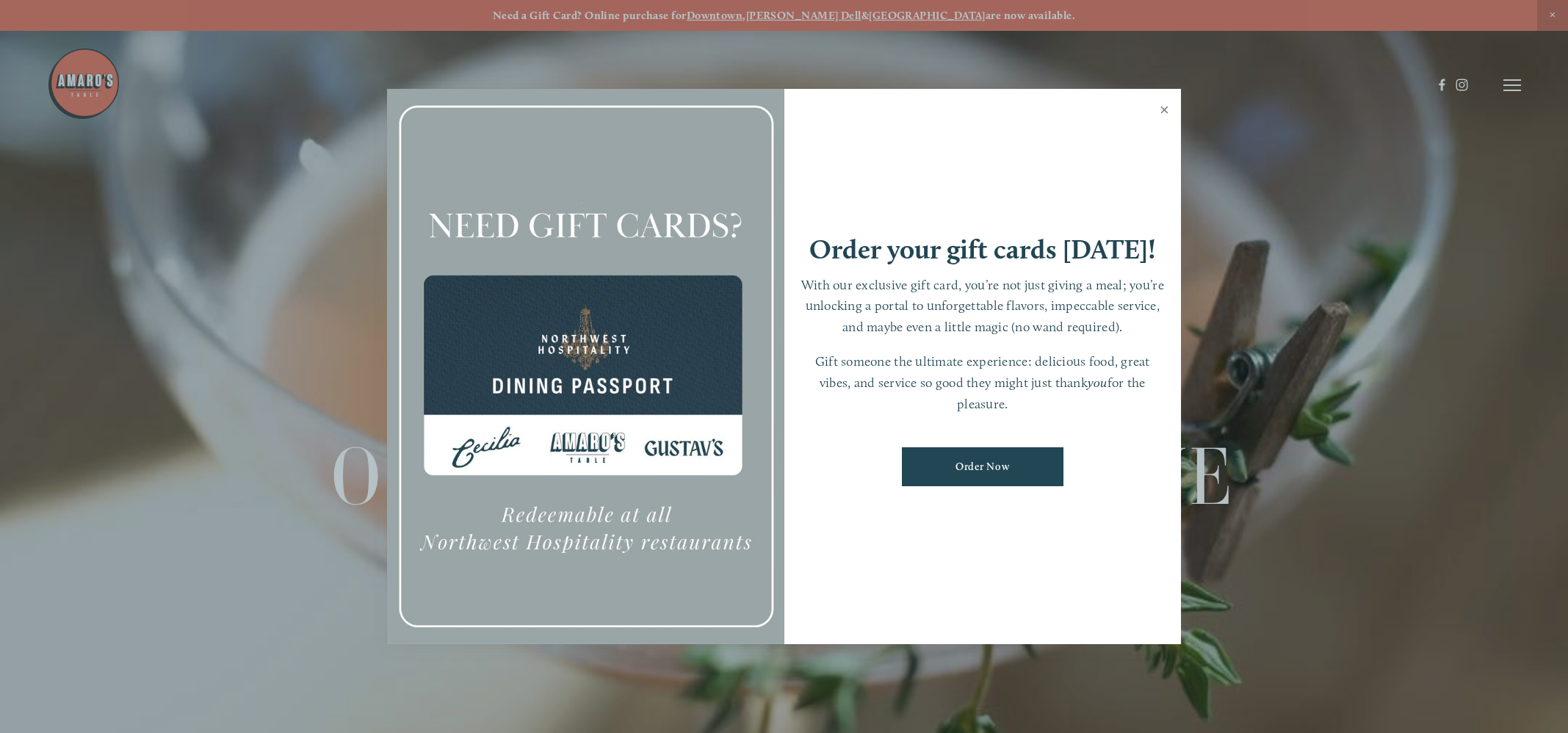
click at [1166, 110] on link "Close" at bounding box center [1164, 111] width 29 height 41
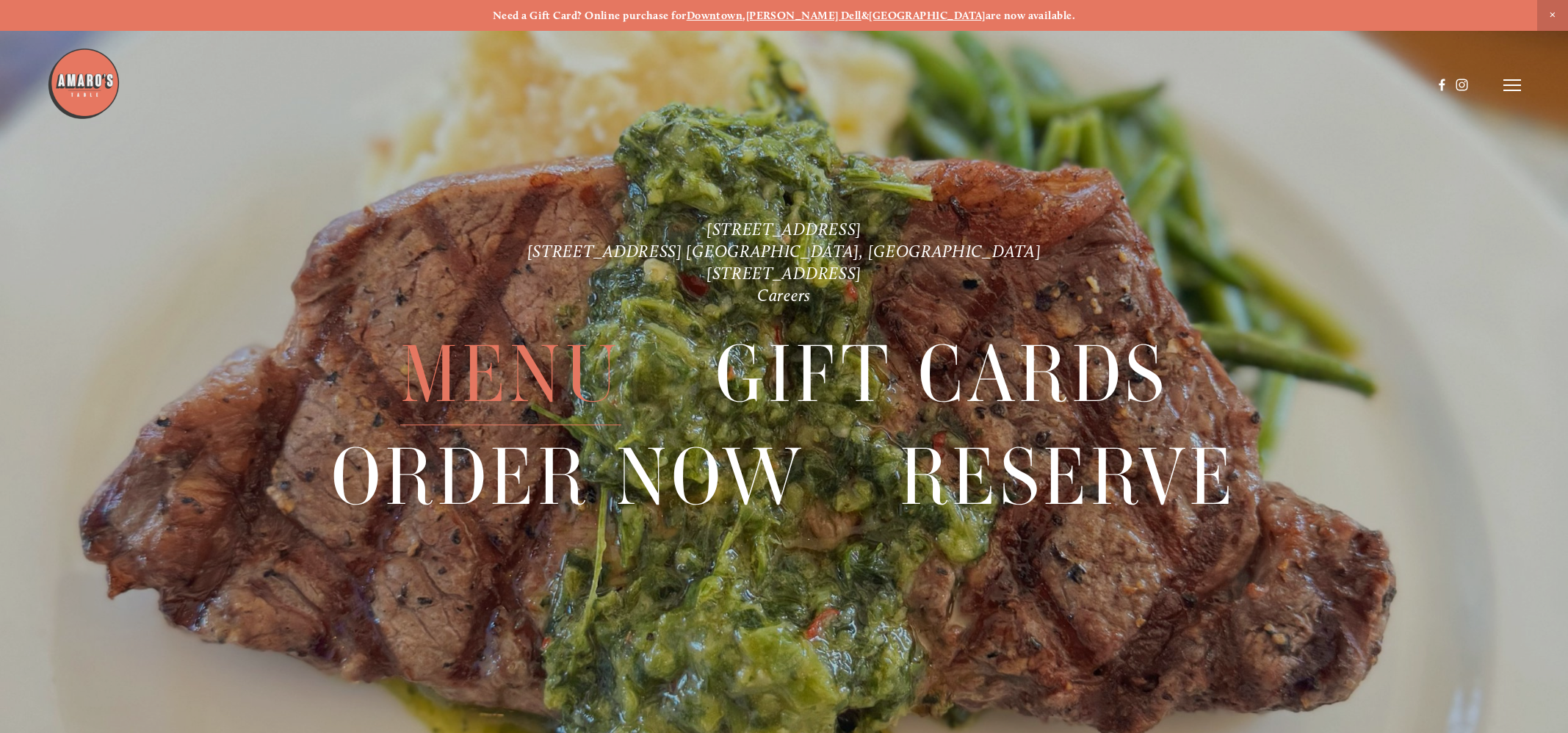
click at [506, 393] on span "Menu" at bounding box center [511, 374] width 222 height 102
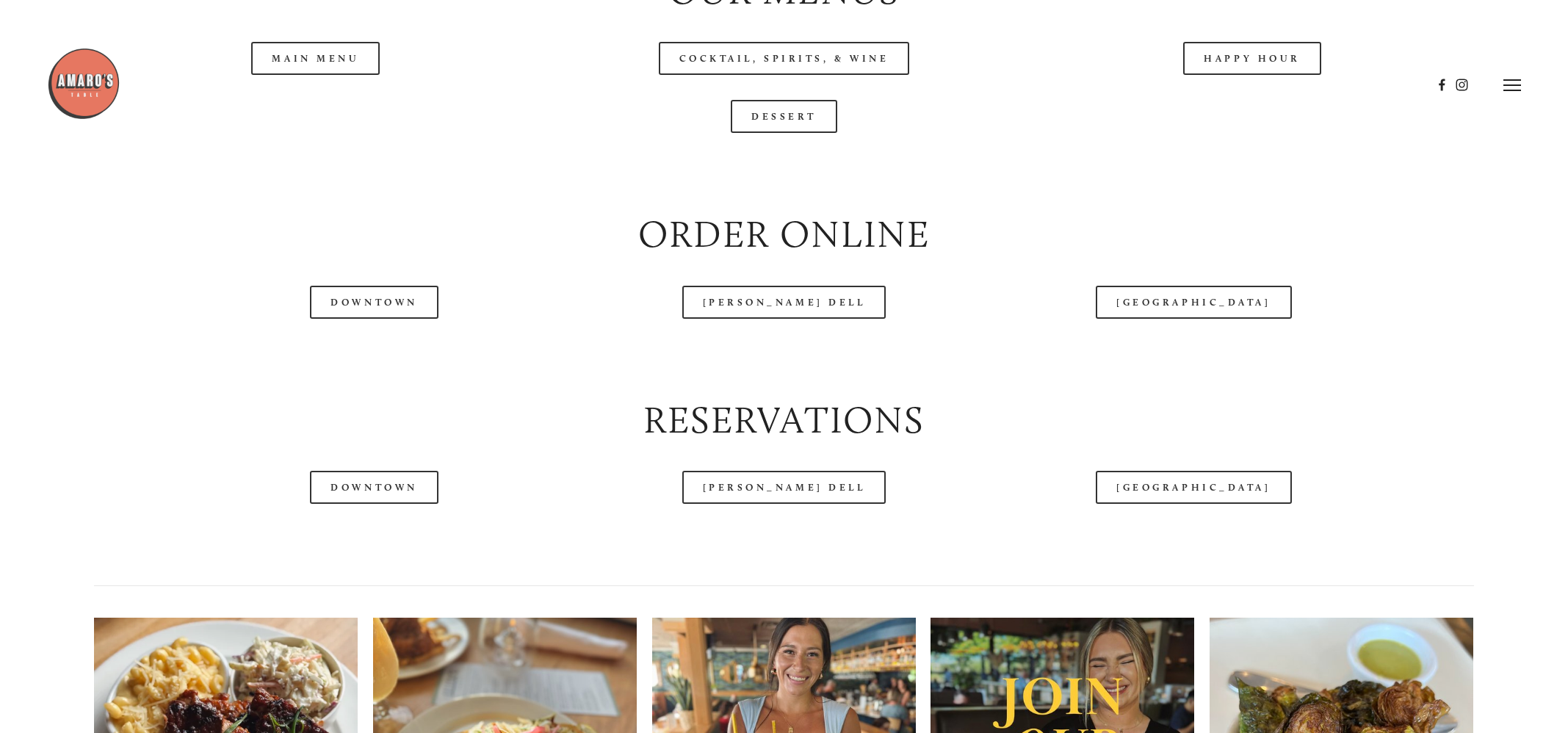
scroll to position [1837, 0]
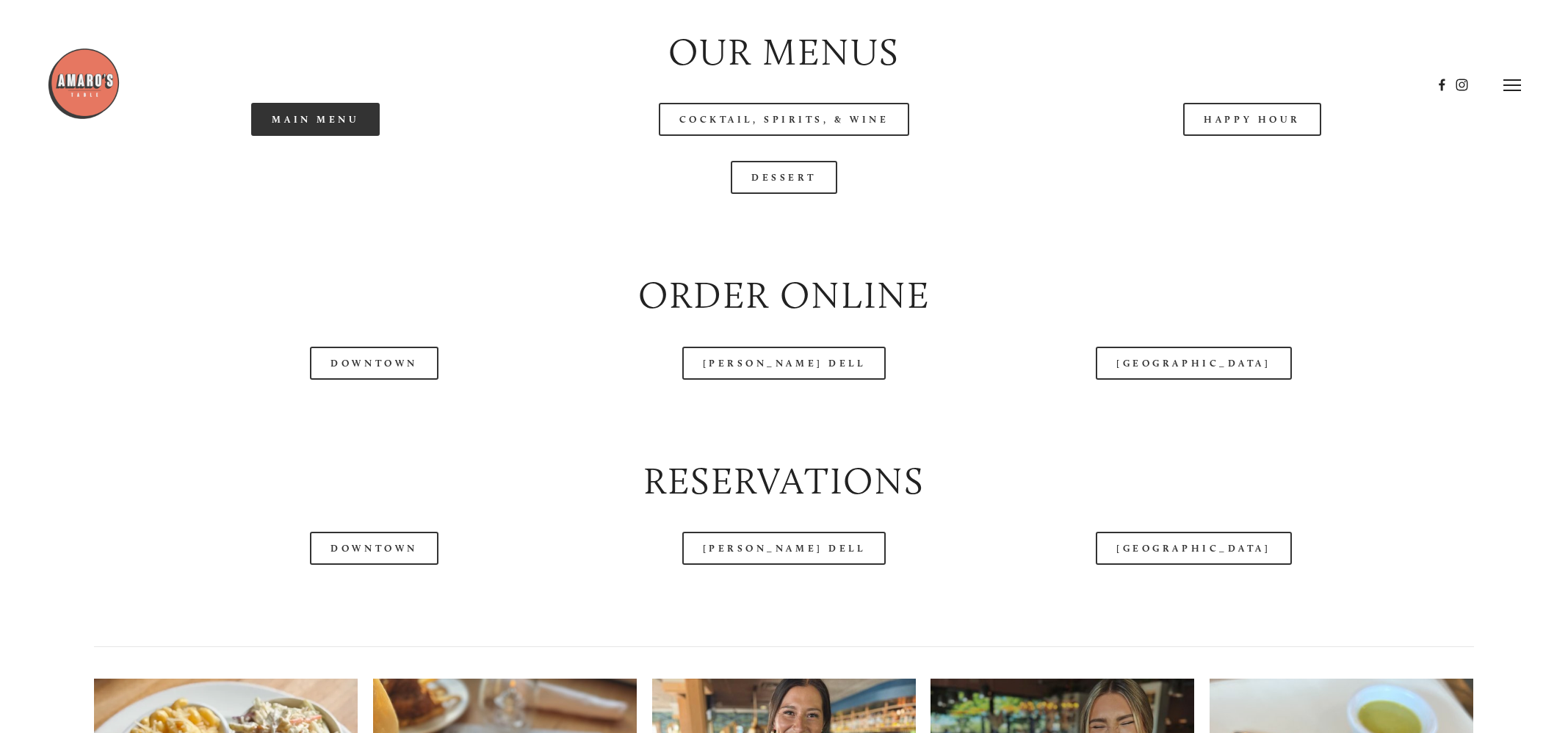
click at [318, 136] on link "Main Menu" at bounding box center [316, 119] width 129 height 33
